Goal: Find specific page/section: Find specific page/section

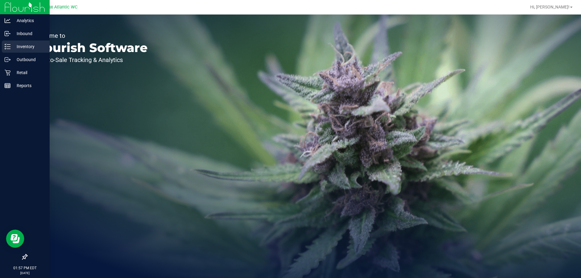
click at [12, 47] on p "Inventory" at bounding box center [29, 46] width 36 height 7
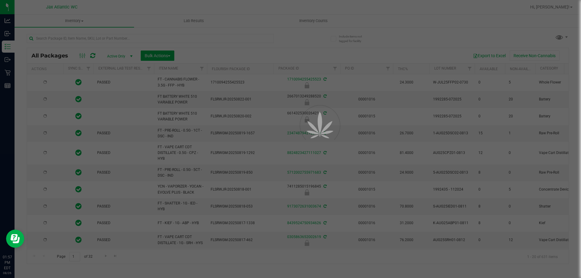
click at [88, 39] on div at bounding box center [290, 139] width 581 height 278
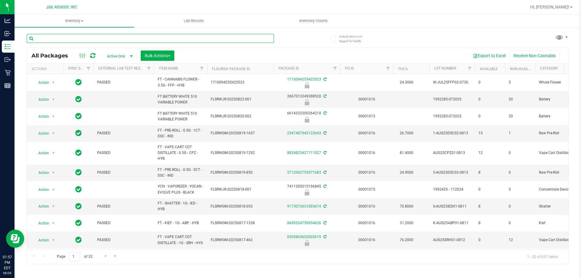
click at [88, 39] on input "text" at bounding box center [150, 38] width 247 height 9
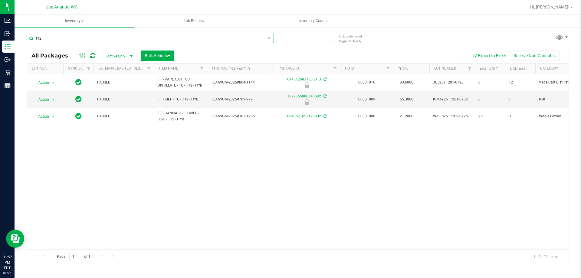
type input "t12"
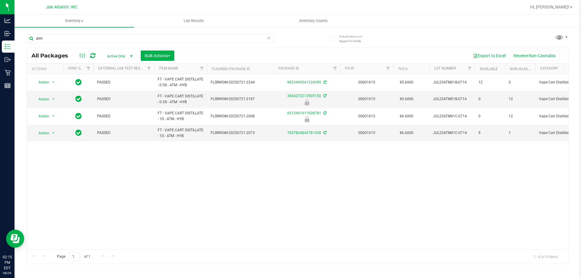
type input "atm"
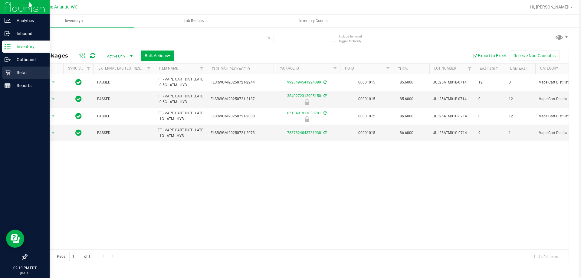
click at [6, 74] on icon at bounding box center [8, 73] width 6 height 6
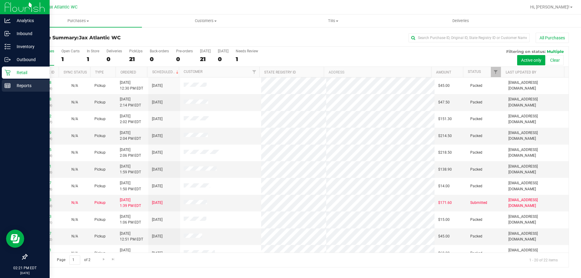
click at [24, 87] on p "Reports" at bounding box center [29, 85] width 36 height 7
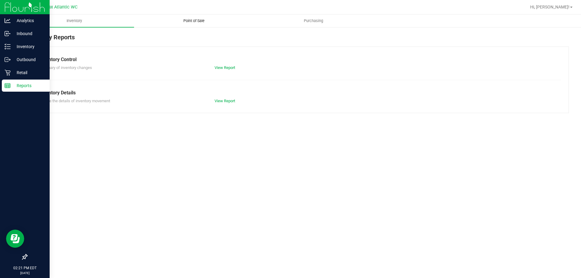
click at [192, 21] on span "Point of Sale" at bounding box center [193, 20] width 37 height 5
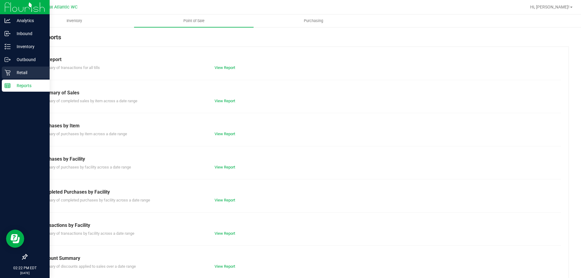
click at [8, 73] on icon at bounding box center [8, 73] width 6 height 6
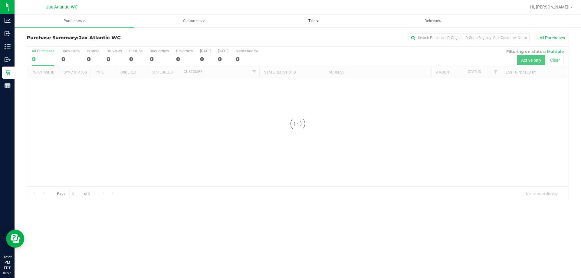
click at [311, 18] on span "Tills" at bounding box center [313, 20] width 119 height 5
click at [279, 35] on span "Manage tills" at bounding box center [273, 36] width 41 height 5
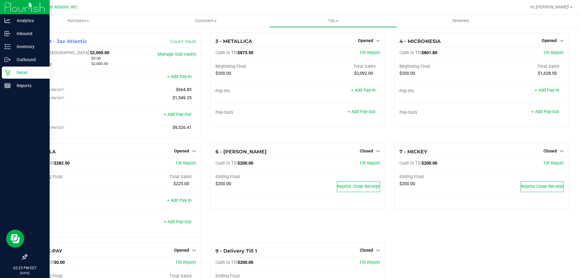
click at [7, 71] on icon at bounding box center [8, 73] width 6 height 6
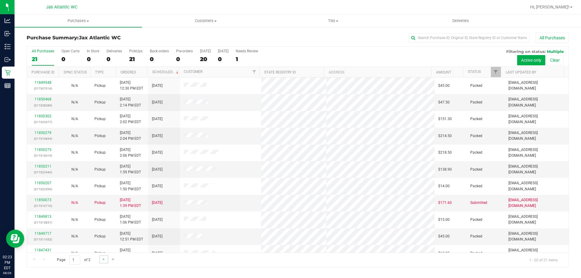
click at [100, 260] on link "Go to the next page" at bounding box center [103, 259] width 9 height 8
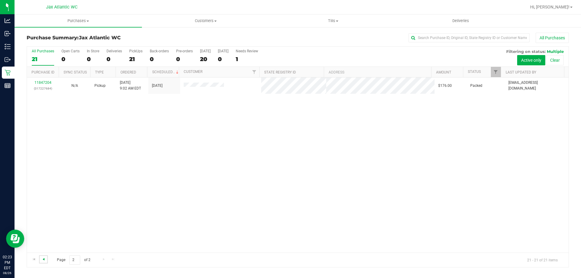
click at [42, 259] on span "Go to the previous page" at bounding box center [43, 259] width 5 height 5
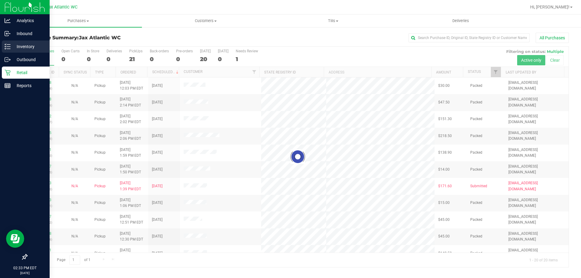
click at [11, 47] on p "Inventory" at bounding box center [29, 46] width 36 height 7
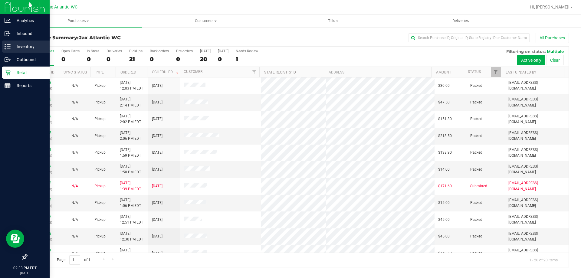
click at [9, 47] on icon at bounding box center [8, 47] width 6 height 6
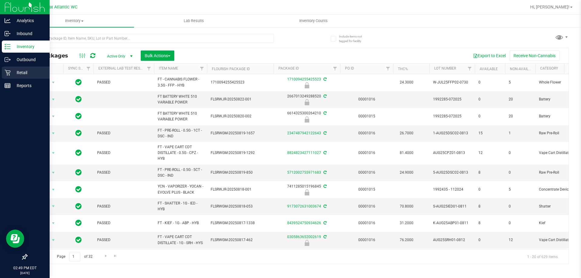
click at [7, 73] on icon at bounding box center [8, 73] width 6 height 6
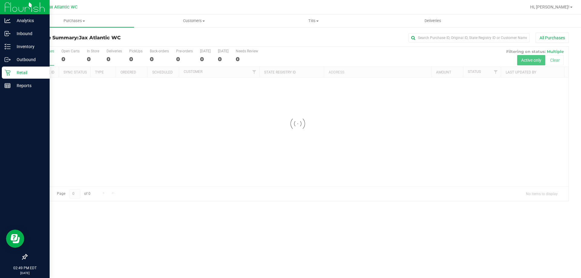
click at [7, 93] on div at bounding box center [25, 172] width 50 height 158
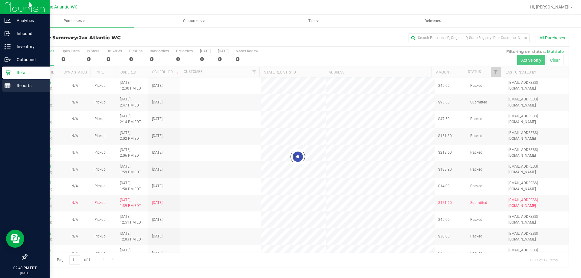
click at [6, 89] on div "Reports" at bounding box center [26, 86] width 48 height 12
